Goal: Task Accomplishment & Management: Use online tool/utility

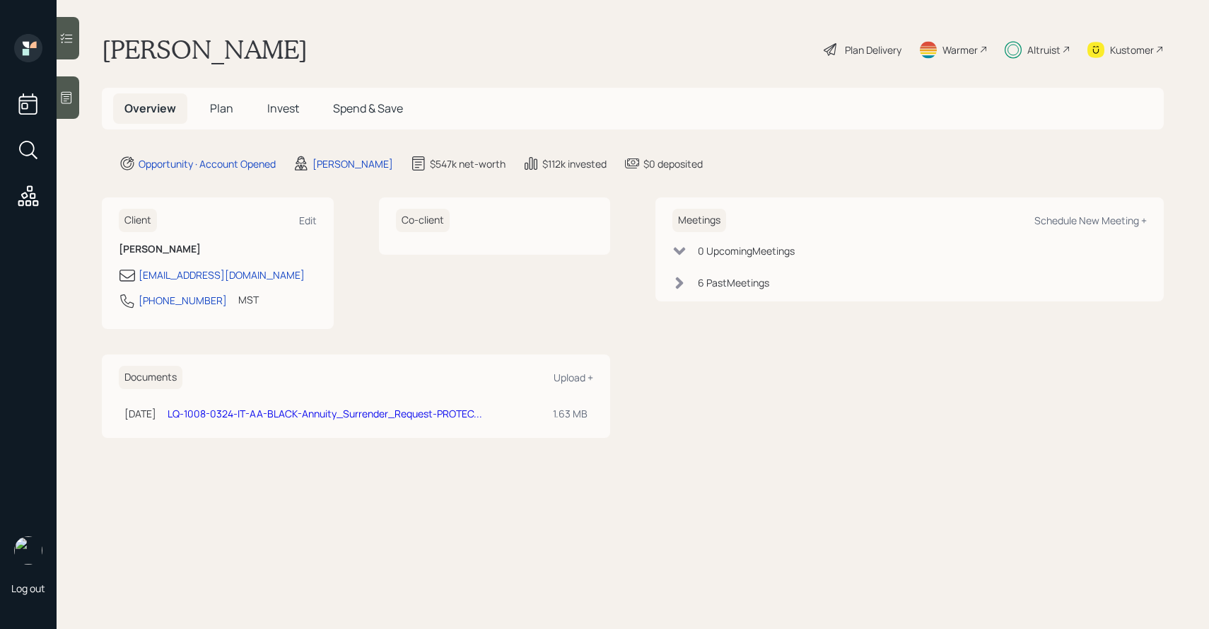
click at [876, 47] on div "Plan Delivery" at bounding box center [873, 49] width 57 height 15
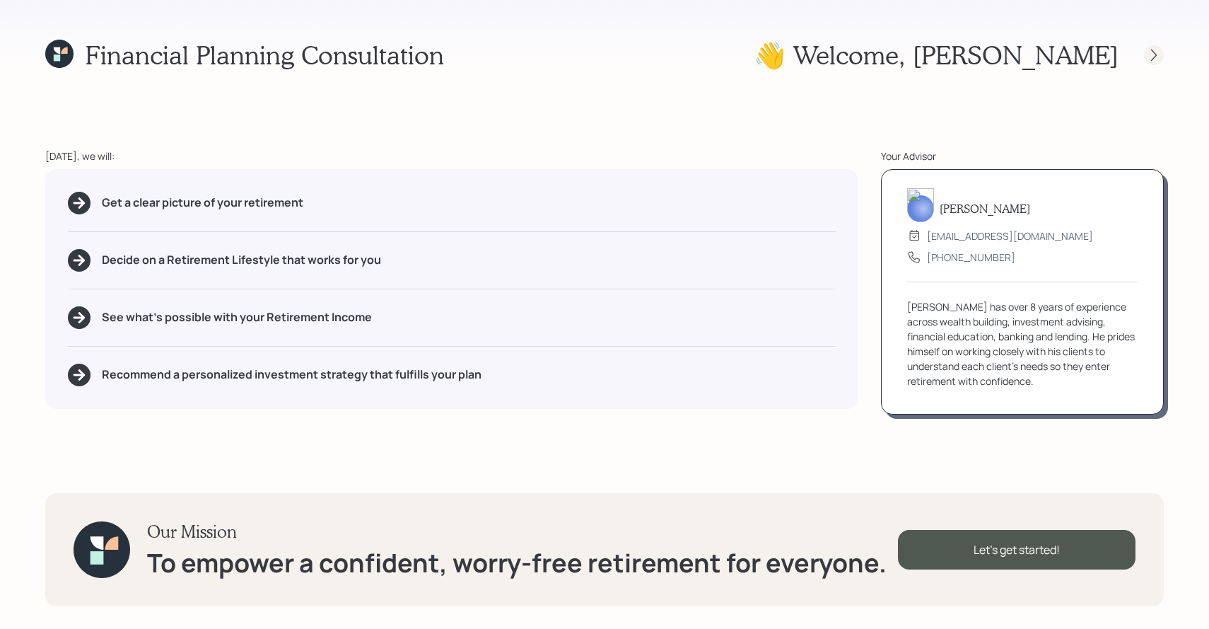
click at [1158, 54] on icon at bounding box center [1154, 55] width 14 height 14
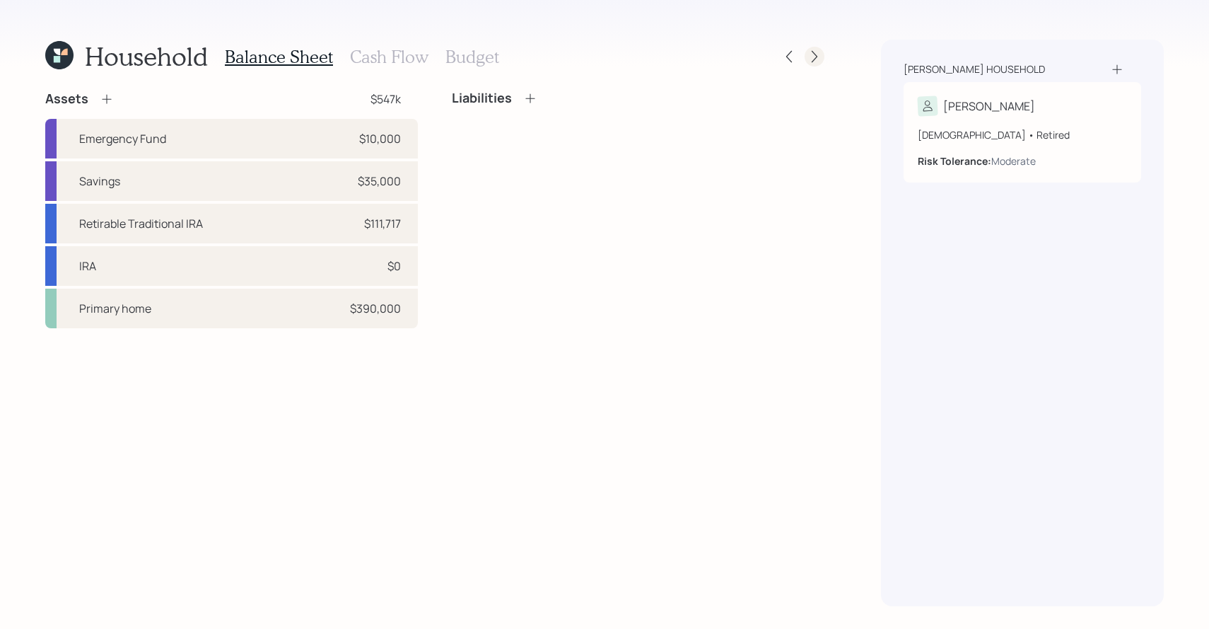
click at [815, 59] on icon at bounding box center [814, 56] width 14 height 14
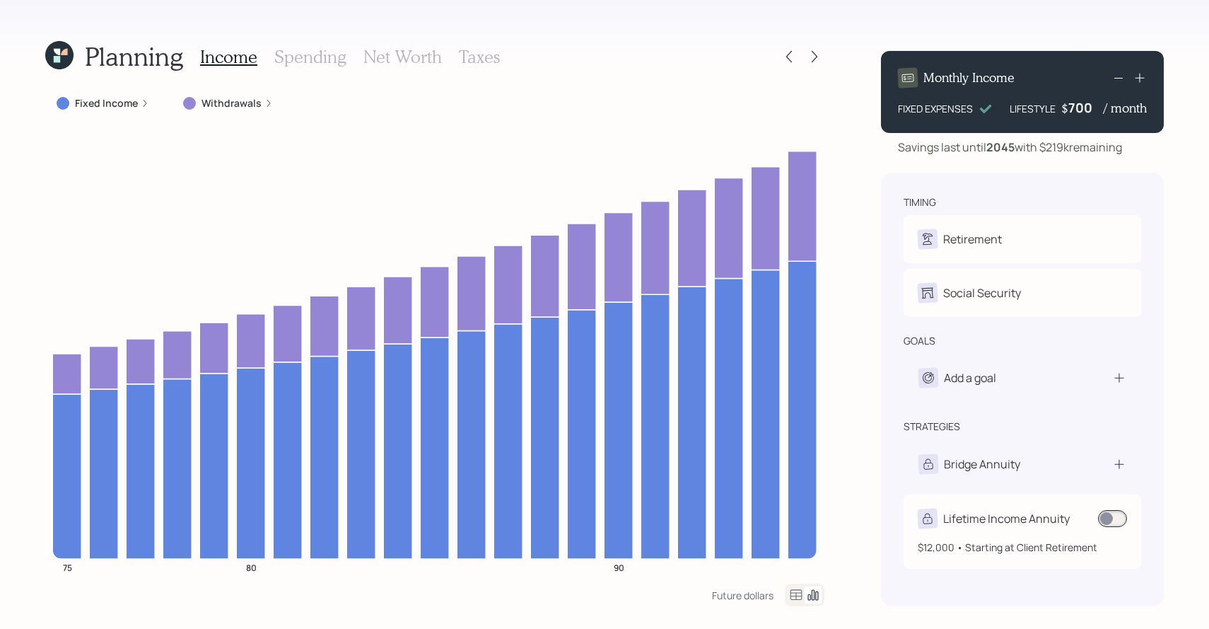
click at [1002, 518] on div "Lifetime Income Annuity" at bounding box center [1006, 518] width 127 height 17
select select "5a3c3030-a55c-4dc6-8493-b3ed1c7b7e6c"
click at [64, 48] on icon at bounding box center [59, 55] width 28 height 28
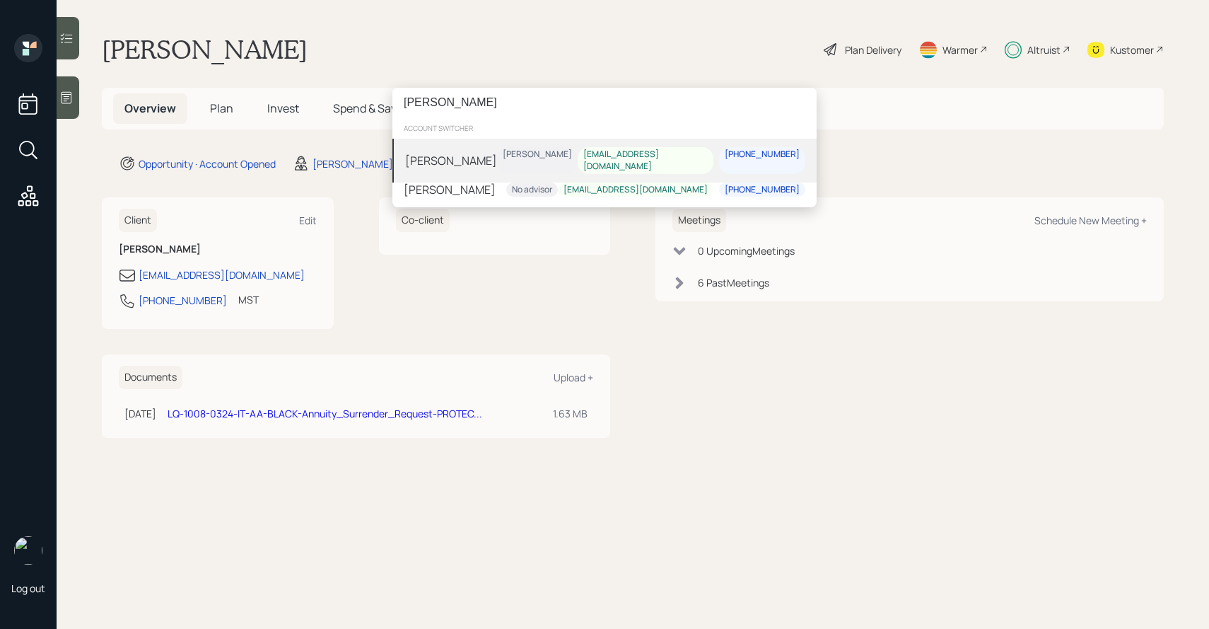
type input "phillip williams"
